Goal: Task Accomplishment & Management: Use online tool/utility

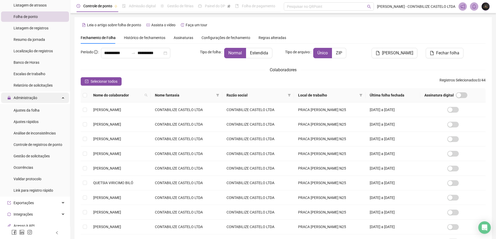
scroll to position [78, 0]
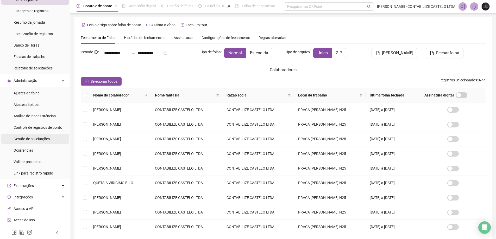
click at [44, 136] on div "Gestão de solicitações" at bounding box center [32, 139] width 36 height 10
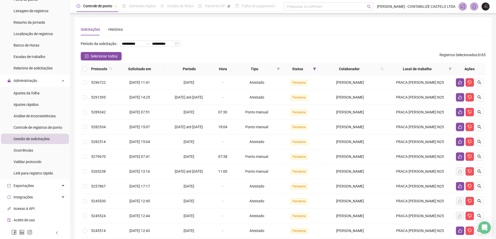
click at [480, 72] on div "Ações" at bounding box center [470, 69] width 28 height 6
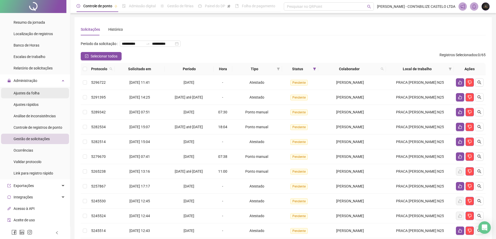
click at [37, 92] on span "Ajustes da folha" at bounding box center [27, 93] width 26 height 4
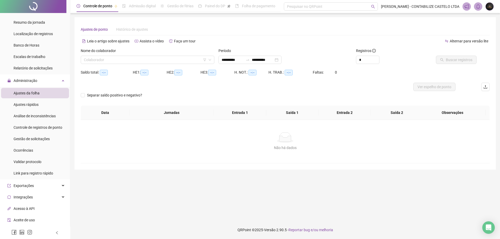
type input "**********"
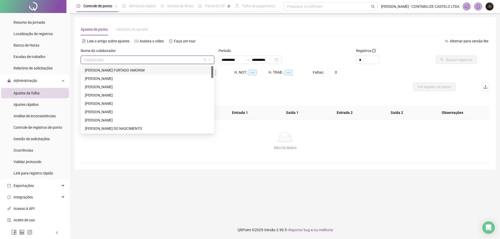
click at [158, 57] on input "search" at bounding box center [145, 60] width 123 height 8
click at [209, 38] on div "Leia o artigo sobre ajustes Assista o vídeo Faça um tour" at bounding box center [183, 41] width 205 height 8
